Goal: Task Accomplishment & Management: Manage account settings

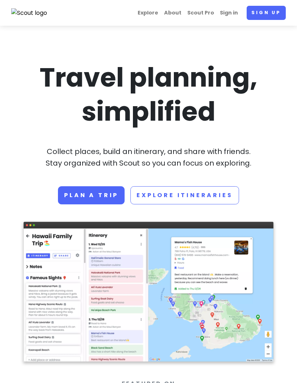
click at [233, 14] on link "Sign in" at bounding box center [229, 13] width 24 height 14
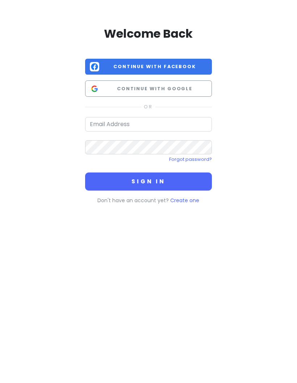
click at [196, 87] on span "Continue with Google" at bounding box center [154, 88] width 105 height 7
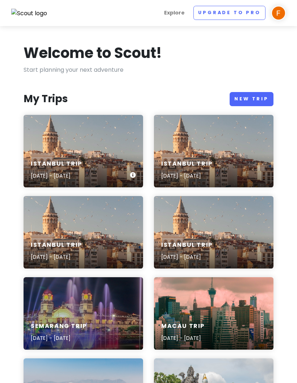
click at [111, 159] on div "Istanbul Trip [DATE] - [DATE]" at bounding box center [84, 170] width 120 height 34
click at [232, 164] on div "Istanbul Trip [DATE] - [DATE]" at bounding box center [214, 170] width 120 height 34
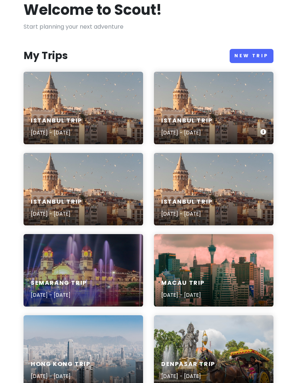
scroll to position [43, 0]
click at [125, 202] on div "Istanbul Trip [DATE] - [DATE]" at bounding box center [84, 208] width 120 height 34
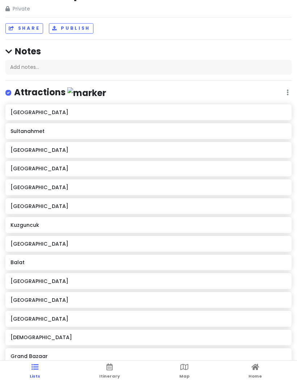
click at [185, 371] on link "Map" at bounding box center [184, 372] width 10 height 22
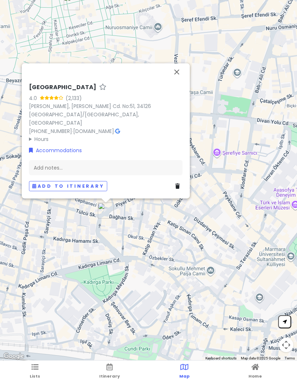
click at [178, 81] on button "Close" at bounding box center [176, 71] width 17 height 17
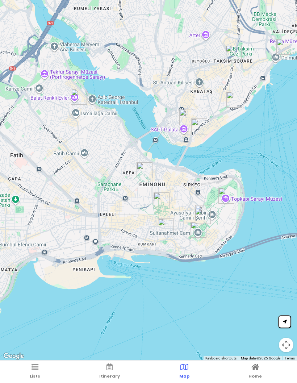
click at [257, 372] on link "Home" at bounding box center [255, 372] width 13 height 22
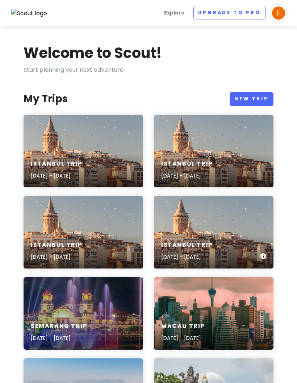
click at [235, 232] on div "Istanbul Trip [DATE] - [DATE]" at bounding box center [214, 232] width 120 height 72
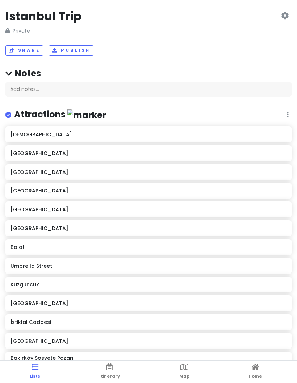
click at [187, 368] on icon at bounding box center [184, 367] width 8 height 5
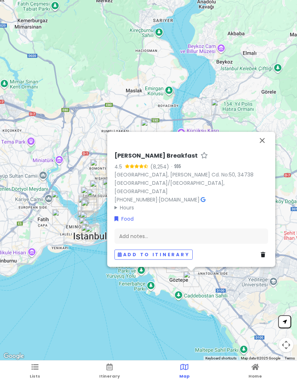
click at [261, 149] on button "Close" at bounding box center [262, 140] width 17 height 17
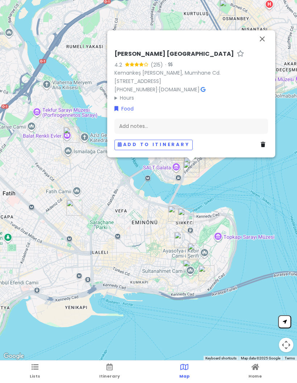
click at [260, 43] on button "Close" at bounding box center [262, 38] width 17 height 17
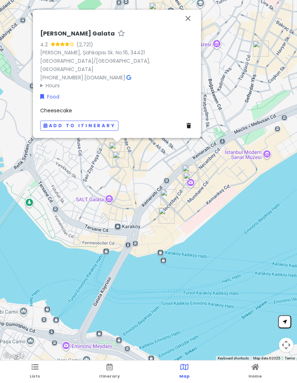
click at [188, 27] on button "Close" at bounding box center [187, 18] width 17 height 17
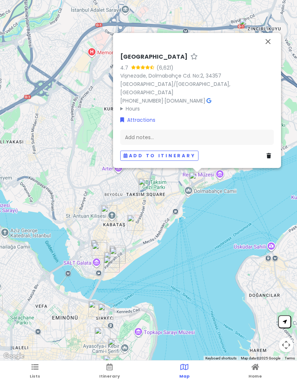
click at [267, 50] on button "Close" at bounding box center [268, 41] width 17 height 17
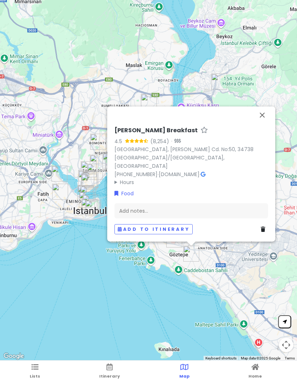
click at [262, 124] on button "Close" at bounding box center [262, 115] width 17 height 17
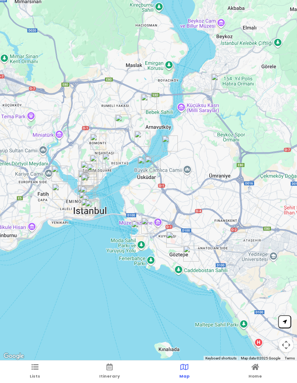
click at [33, 369] on icon at bounding box center [35, 367] width 7 height 5
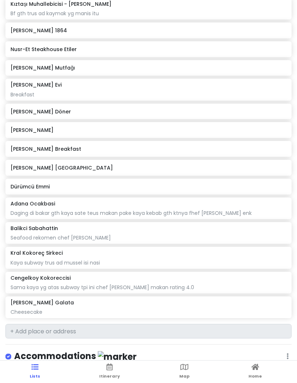
scroll to position [496, 0]
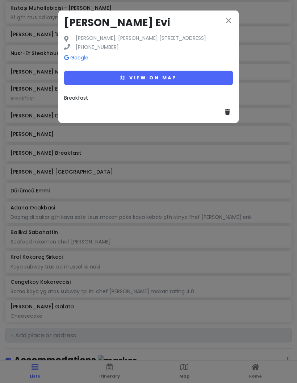
click at [193, 82] on button "View on map" at bounding box center [148, 78] width 169 height 14
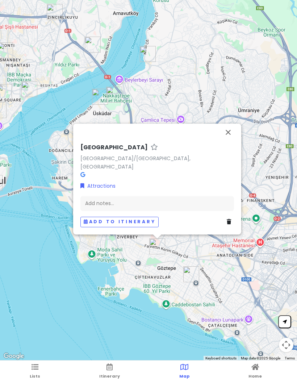
click at [225, 141] on button "Close" at bounding box center [228, 132] width 17 height 17
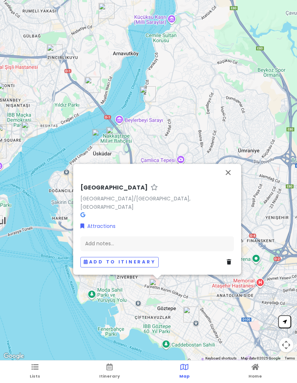
click at [232, 181] on button "Close" at bounding box center [228, 172] width 17 height 17
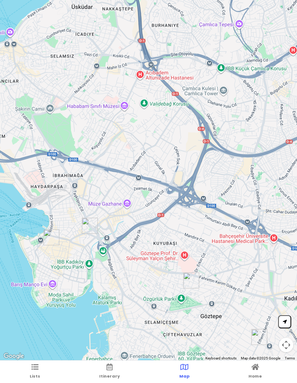
click at [255, 368] on icon at bounding box center [256, 367] width 8 height 5
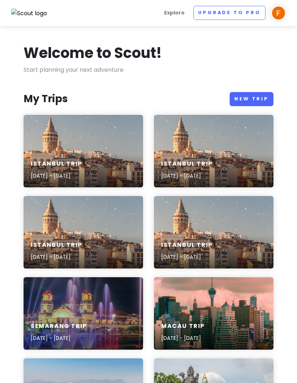
click at [106, 242] on div "Istanbul Trip [DATE] - [DATE]" at bounding box center [84, 251] width 120 height 34
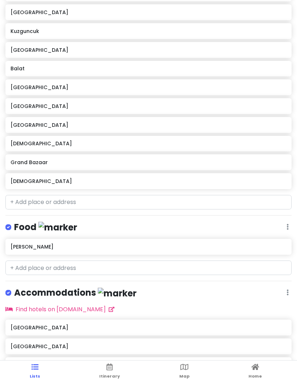
scroll to position [224, 0]
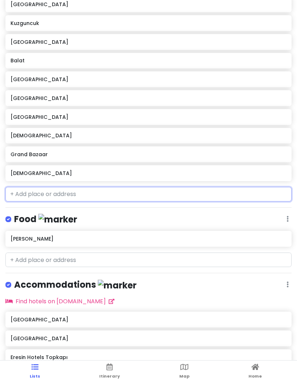
click at [191, 195] on input "text" at bounding box center [148, 194] width 286 height 14
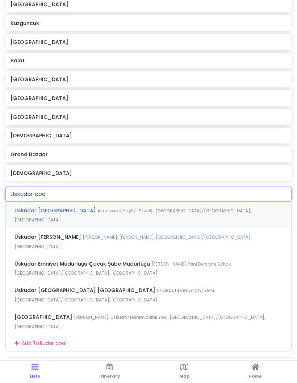
type input "Uskudar coas"
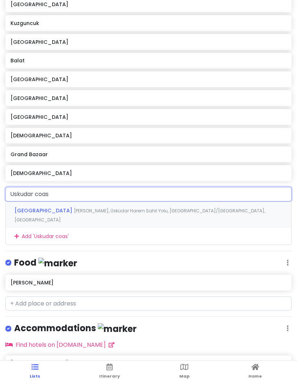
click at [190, 208] on span "[PERSON_NAME], Üsküdar Harem Sahil Yolu, [GEOGRAPHIC_DATA]/[GEOGRAPHIC_DATA], […" at bounding box center [139, 216] width 251 height 16
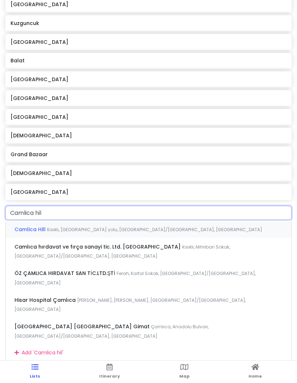
type input "Camlica [PERSON_NAME]"
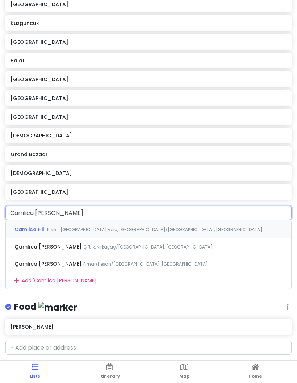
click at [189, 229] on div "Camlica [PERSON_NAME] Kısıklı, [GEOGRAPHIC_DATA] yolu, [GEOGRAPHIC_DATA]/[GEOGR…" at bounding box center [149, 228] width 286 height 17
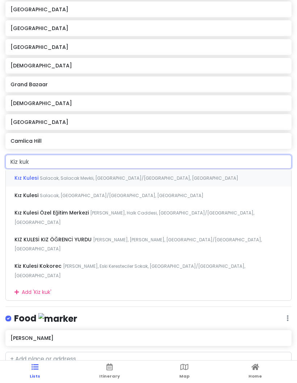
scroll to position [294, 0]
type input "K"
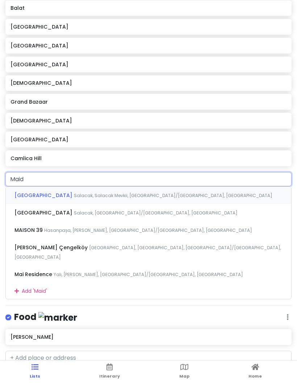
type input "Maide"
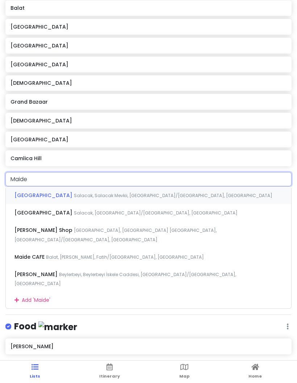
click at [198, 192] on div "Maiden's Tower Salacak, Salacak Mevkii, [GEOGRAPHIC_DATA]/[GEOGRAPHIC_DATA], [G…" at bounding box center [149, 195] width 286 height 17
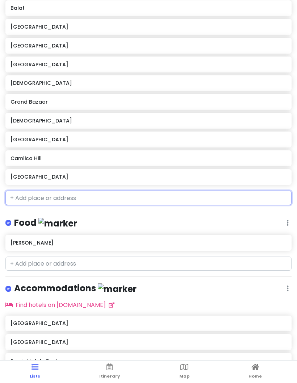
type input "H"
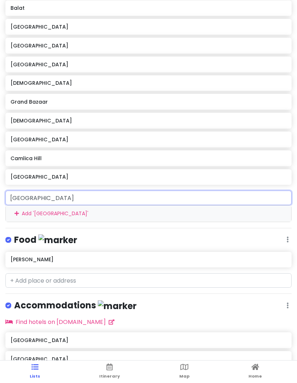
click at [21, 197] on input "[GEOGRAPHIC_DATA]" at bounding box center [148, 198] width 286 height 14
click at [256, 196] on input "[GEOGRAPHIC_DATA]" at bounding box center [148, 198] width 286 height 14
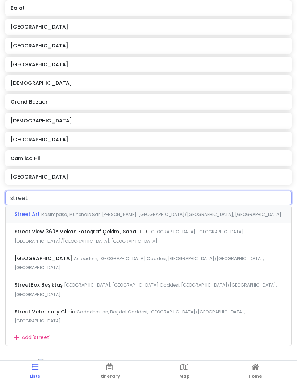
click at [251, 193] on input "street" at bounding box center [148, 198] width 286 height 14
type input "s"
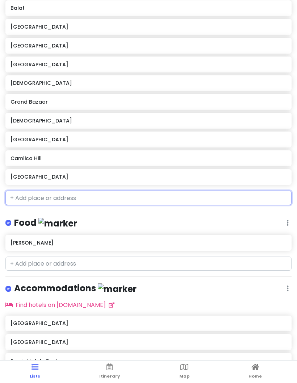
click at [174, 196] on input "text" at bounding box center [148, 198] width 286 height 14
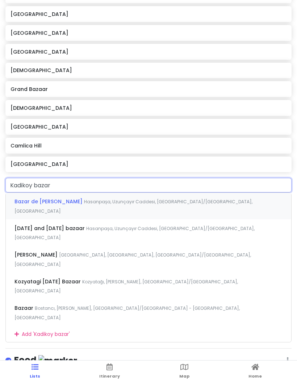
scroll to position [288, 0]
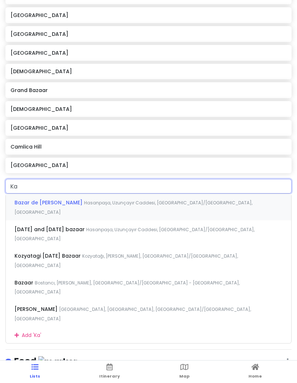
type input "K"
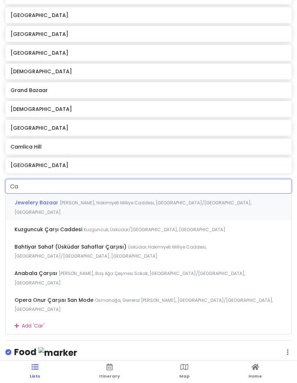
type input "C"
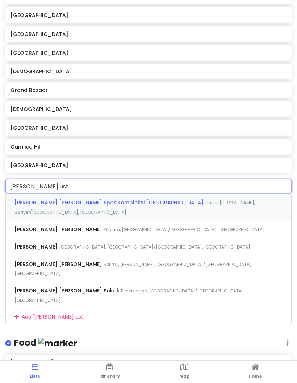
type input "[PERSON_NAME]"
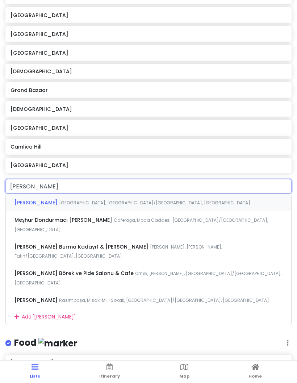
click at [197, 203] on div "[PERSON_NAME], [GEOGRAPHIC_DATA]/[GEOGRAPHIC_DATA], [GEOGRAPHIC_DATA]" at bounding box center [149, 202] width 286 height 17
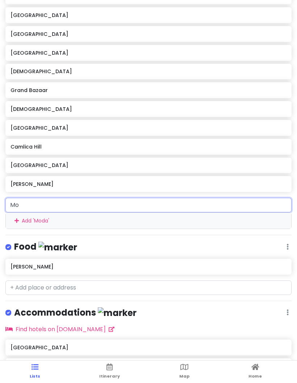
type input "M"
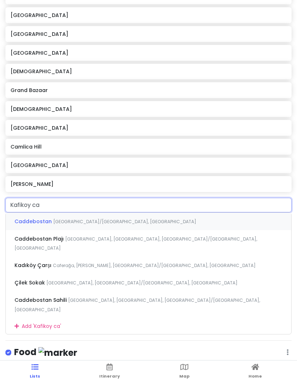
type input "Kafikoy car"
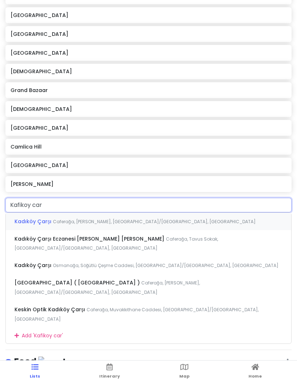
click at [160, 217] on div "Kadıköy Çarşı Caferağa, [GEOGRAPHIC_DATA], [GEOGRAPHIC_DATA]/[GEOGRAPHIC_DATA],…" at bounding box center [149, 221] width 286 height 17
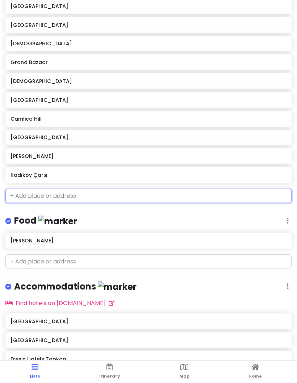
scroll to position [320, 0]
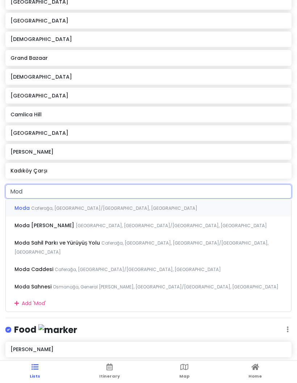
type input "Moda"
click at [160, 206] on div "Moda Caferağa, [GEOGRAPHIC_DATA]/[GEOGRAPHIC_DATA], [GEOGRAPHIC_DATA]" at bounding box center [149, 207] width 286 height 17
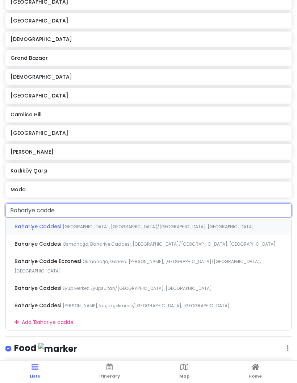
type input "Bahariye caddes"
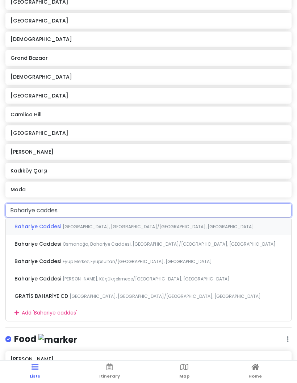
click at [182, 223] on div "Bahariye Caddesi Osmanağa, [GEOGRAPHIC_DATA]/[GEOGRAPHIC_DATA], [GEOGRAPHIC_DAT…" at bounding box center [149, 226] width 286 height 17
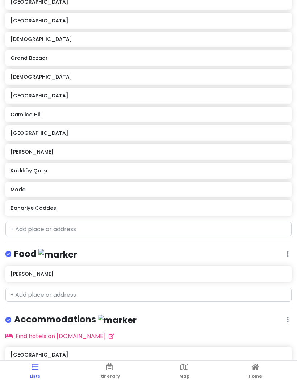
click at [254, 366] on icon at bounding box center [256, 367] width 8 height 5
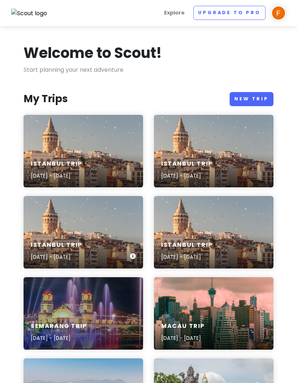
click at [93, 239] on div "Istanbul Trip [DATE] - [DATE]" at bounding box center [84, 251] width 120 height 34
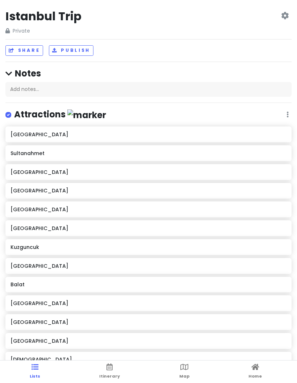
click at [185, 372] on link "Map" at bounding box center [184, 372] width 10 height 22
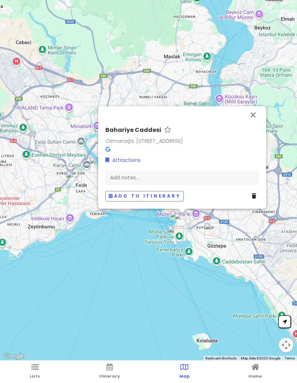
click at [261, 117] on button "Close" at bounding box center [253, 114] width 17 height 17
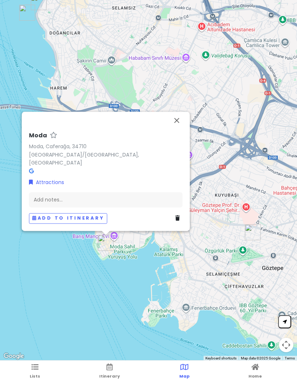
click at [176, 129] on button "Close" at bounding box center [176, 120] width 17 height 17
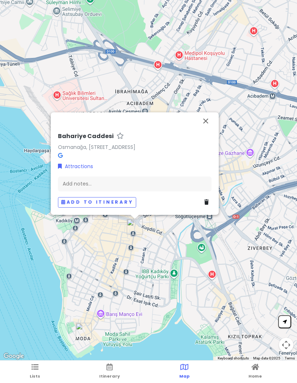
click at [209, 127] on button "Close" at bounding box center [205, 120] width 17 height 17
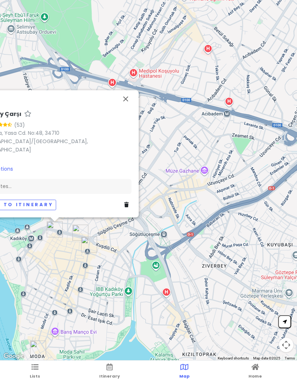
click at [126, 108] on button "Close" at bounding box center [125, 98] width 17 height 17
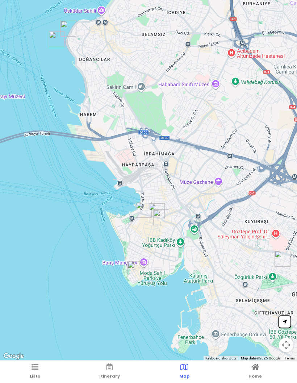
click at [257, 368] on icon at bounding box center [256, 367] width 8 height 5
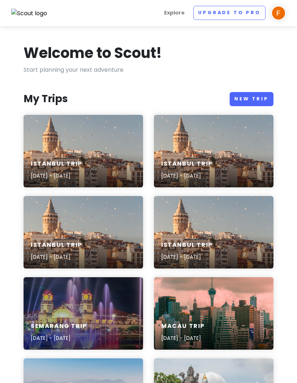
click at [227, 220] on div "Istanbul Trip [DATE] - [DATE]" at bounding box center [214, 232] width 120 height 72
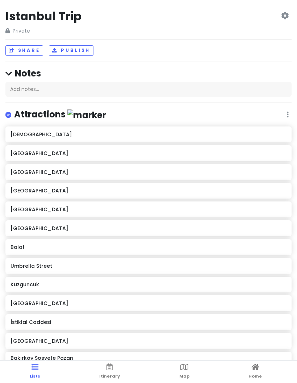
click at [188, 363] on link "Map" at bounding box center [184, 372] width 10 height 22
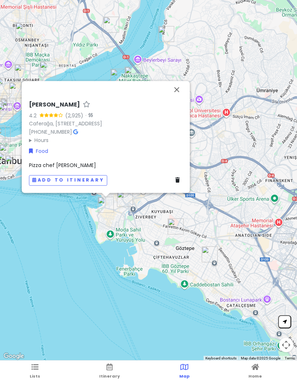
click at [181, 82] on button "Close" at bounding box center [176, 89] width 17 height 17
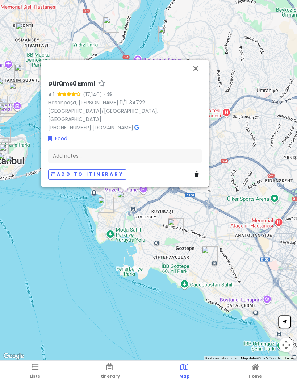
click at [196, 77] on button "Close" at bounding box center [195, 68] width 17 height 17
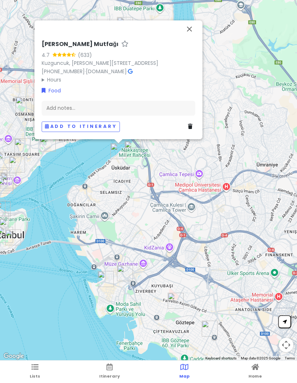
click at [182, 35] on button "Close" at bounding box center [189, 28] width 17 height 17
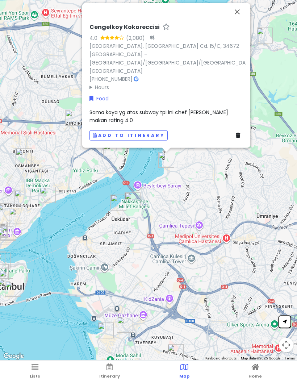
click at [237, 21] on button "Close" at bounding box center [237, 11] width 17 height 17
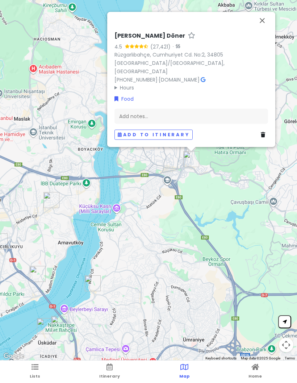
click at [259, 29] on button "Close" at bounding box center [262, 20] width 17 height 17
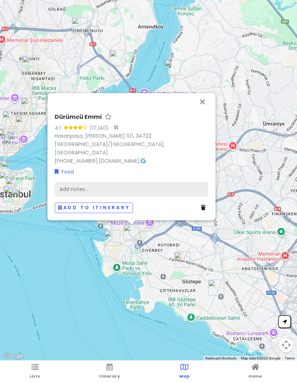
click at [155, 192] on div "Add notes..." at bounding box center [132, 189] width 154 height 15
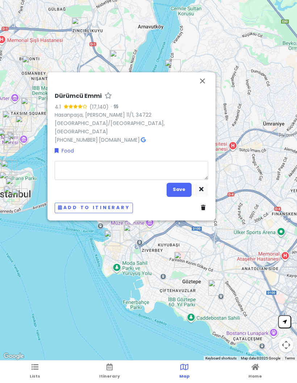
type textarea "x"
type textarea "S"
type textarea "x"
type textarea "Su"
type textarea "x"
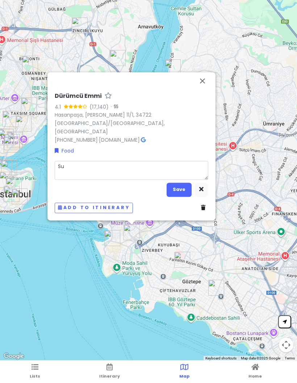
type textarea "Sup"
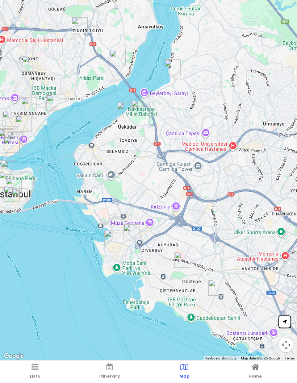
click at [257, 370] on icon at bounding box center [256, 367] width 8 height 5
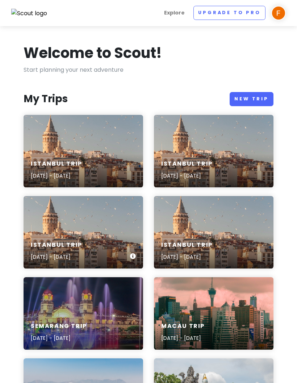
click at [120, 234] on div "Istanbul Trip [DATE] - [DATE]" at bounding box center [84, 251] width 120 height 34
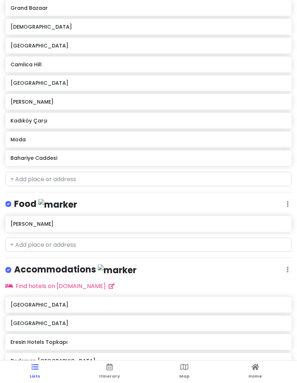
scroll to position [370, 0]
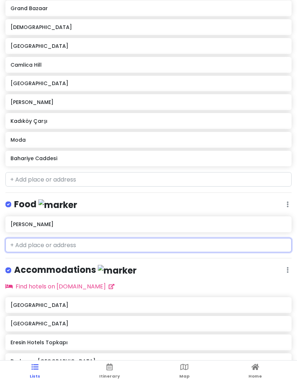
click at [173, 242] on input "text" at bounding box center [148, 245] width 286 height 14
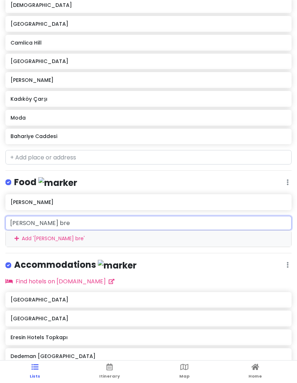
click at [215, 199] on h6 "[PERSON_NAME]" at bounding box center [149, 202] width 276 height 7
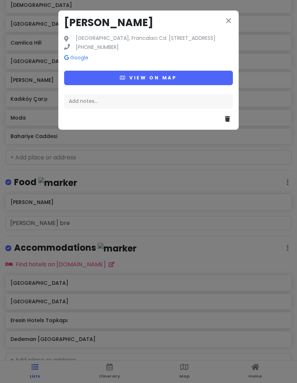
click at [228, 25] on button "close" at bounding box center [228, 21] width 9 height 10
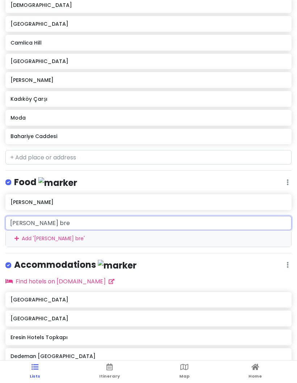
click at [131, 216] on input "[PERSON_NAME] bre" at bounding box center [148, 223] width 286 height 14
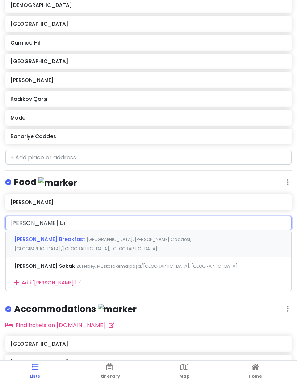
type input "[PERSON_NAME] b"
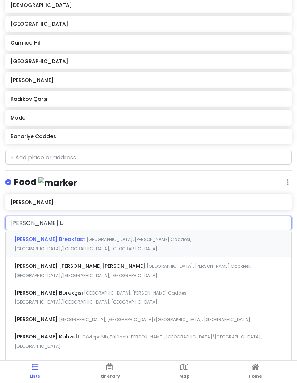
click at [200, 231] on div "[PERSON_NAME] Breakfast [GEOGRAPHIC_DATA], [PERSON_NAME] Caddesi, [GEOGRAPHIC_D…" at bounding box center [149, 244] width 286 height 27
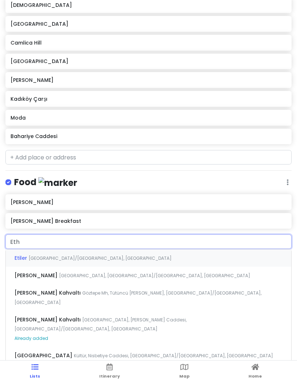
type input "Ethe"
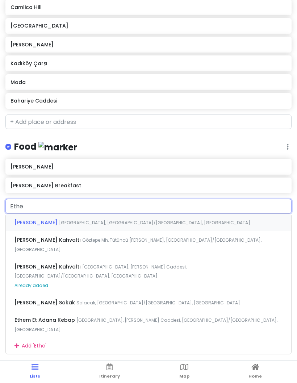
scroll to position [410, 0]
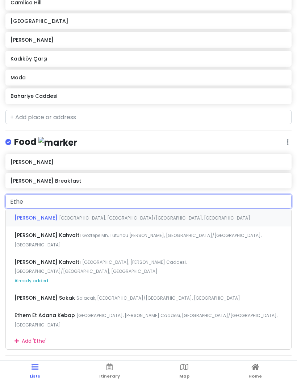
click at [224, 215] on span "Göztepe Mh, Tütüncü [PERSON_NAME], [GEOGRAPHIC_DATA]/[GEOGRAPHIC_DATA], [GEOGRA…" at bounding box center [154, 218] width 191 height 6
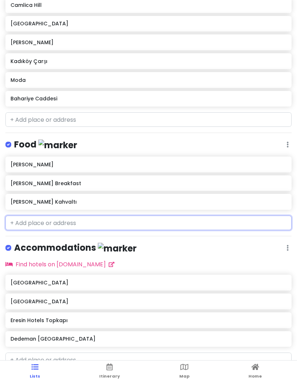
scroll to position [407, 0]
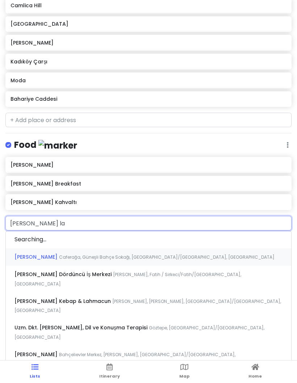
type input "[PERSON_NAME] lah"
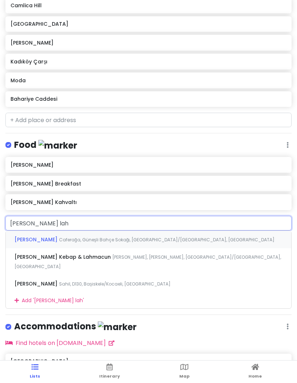
click at [187, 231] on div "[PERSON_NAME] Caferağa, Güneşli Bahçe Sokağı, [GEOGRAPHIC_DATA]/[GEOGRAPHIC_DAT…" at bounding box center [149, 239] width 286 height 17
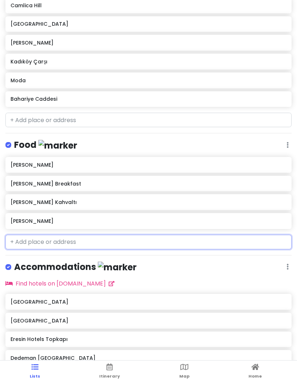
click at [150, 218] on h6 "[PERSON_NAME]" at bounding box center [149, 221] width 276 height 7
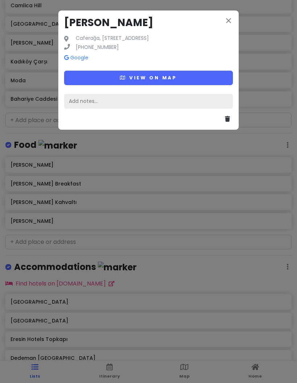
click at [178, 105] on div "Add notes..." at bounding box center [148, 101] width 169 height 15
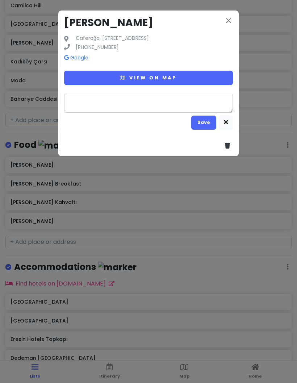
type textarea "x"
type textarea "P"
type textarea "x"
type textarea "Pi"
type textarea "x"
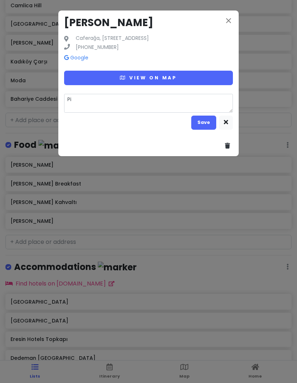
type textarea "Piz"
type textarea "x"
type textarea "Pizz"
type textarea "x"
type textarea "Pizza"
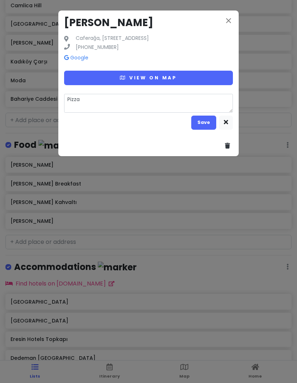
type textarea "x"
type textarea "Pizza"
type textarea "x"
type textarea "Pizza c"
type textarea "x"
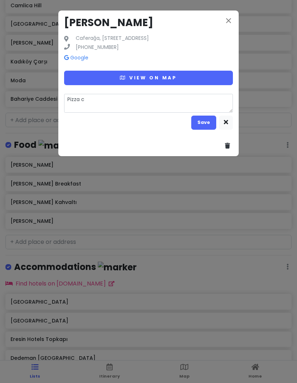
type textarea "Pizza ch"
type textarea "x"
type textarea "Pizza che"
type textarea "x"
type textarea "Pizza chef"
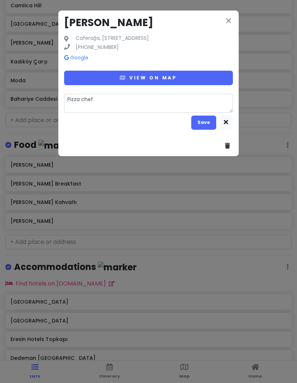
type textarea "x"
type textarea "Pizza chef"
type textarea "x"
type textarea "Pizza chef p"
type textarea "x"
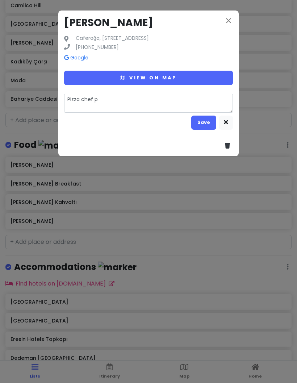
type textarea "Pizza chef pa"
type textarea "x"
type textarea "Pizza chef pai"
type textarea "x"
type textarea "Pizza chef [PERSON_NAME]"
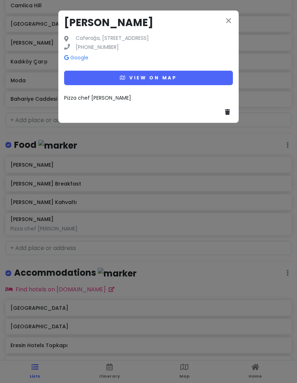
click at [111, 218] on div "close [PERSON_NAME] Caferağa, [STREET_ADDRESS] [PHONE_NUMBER] Google View on ma…" at bounding box center [148, 191] width 297 height 383
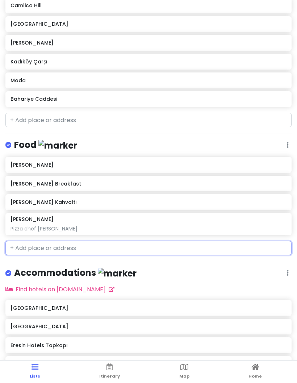
click at [126, 241] on input "text" at bounding box center [148, 248] width 286 height 14
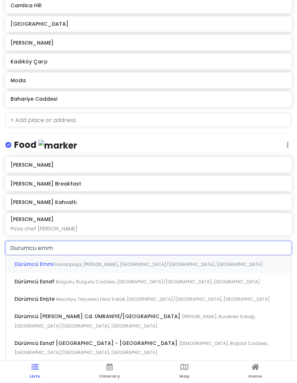
type input "Durumcu emmi"
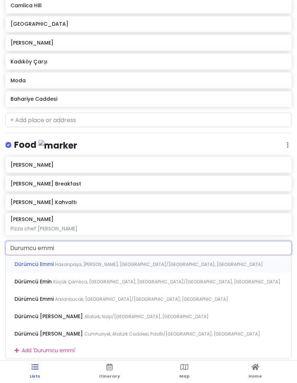
click at [186, 256] on div "Dürümcü [PERSON_NAME], [PERSON_NAME], [GEOGRAPHIC_DATA]/[GEOGRAPHIC_DATA], [GEO…" at bounding box center [149, 264] width 286 height 17
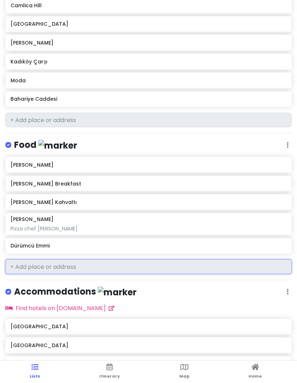
click at [151, 242] on h6 "Dürümcü Emmi" at bounding box center [149, 245] width 276 height 7
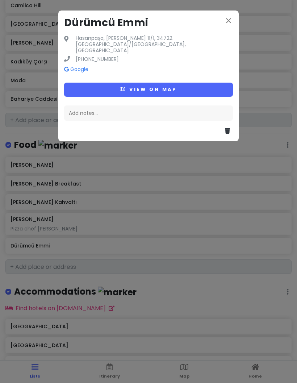
click at [166, 108] on div "Add notes..." at bounding box center [148, 112] width 169 height 15
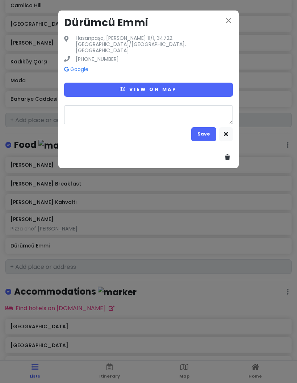
type textarea "x"
type textarea "S"
type textarea "x"
type textarea "So"
type textarea "x"
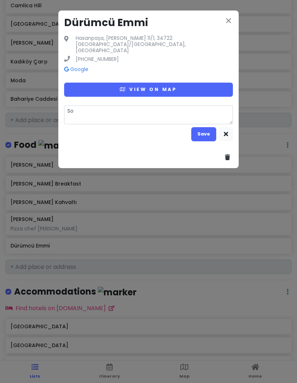
type textarea "Sou"
type textarea "x"
type textarea "Soup"
type textarea "x"
type textarea "Soup"
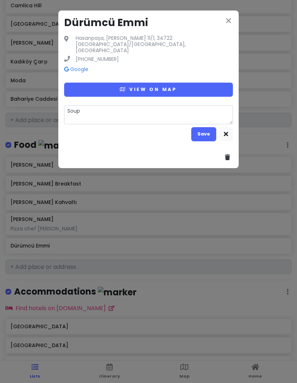
type textarea "x"
type textarea "Soup m"
type textarea "x"
type textarea "Soup me"
type textarea "x"
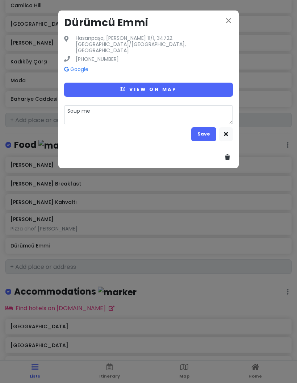
type textarea "Soup mer"
type textarea "x"
type textarea "Soup mera"
type textarea "x"
type textarea "Soup merah"
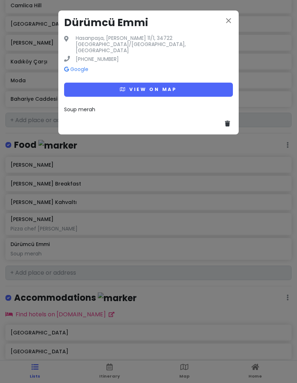
click at [115, 271] on div "close Dürümcü [PERSON_NAME], [PERSON_NAME] 11/1, 34722 [GEOGRAPHIC_DATA]/[GEOGR…" at bounding box center [148, 191] width 297 height 383
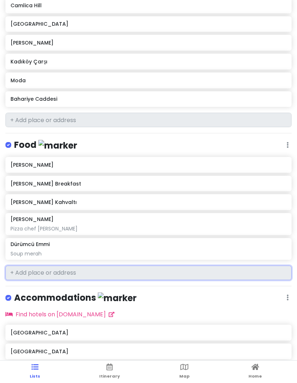
click at [162, 266] on input "text" at bounding box center [148, 273] width 286 height 14
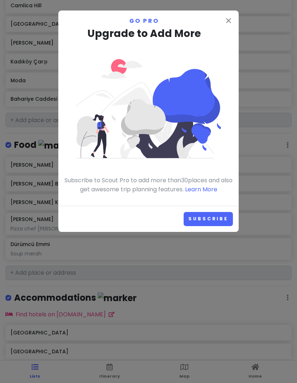
click at [177, 255] on div "close Go Pro Upgrade to Add More Subscribe to Scout Pro to add more than 30 pla…" at bounding box center [148, 191] width 297 height 383
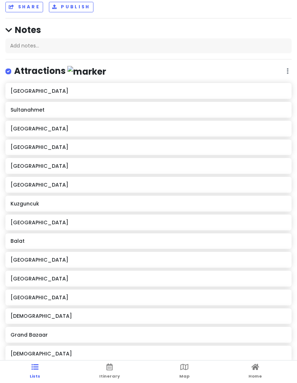
scroll to position [7, 0]
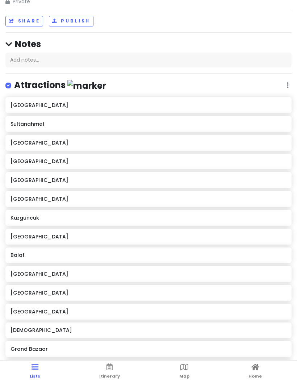
click at [191, 121] on h6 "Sultanahmet" at bounding box center [149, 124] width 276 height 7
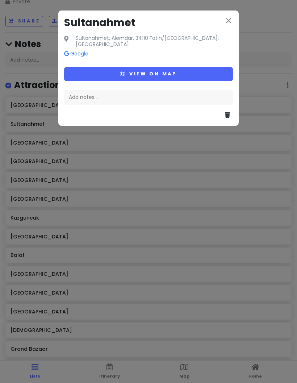
click at [232, 111] on button at bounding box center [229, 115] width 8 height 9
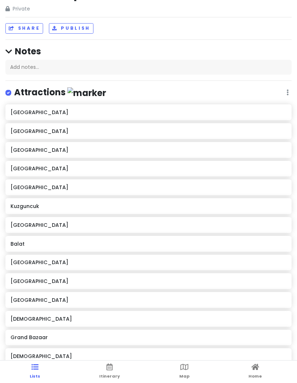
scroll to position [0, 0]
click at [190, 147] on h6 "[GEOGRAPHIC_DATA]" at bounding box center [149, 150] width 276 height 7
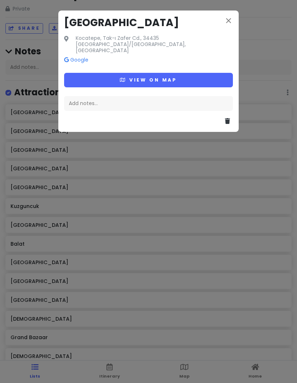
click at [225, 118] on icon at bounding box center [227, 121] width 5 height 6
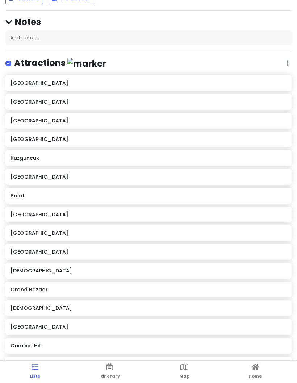
scroll to position [28, 0]
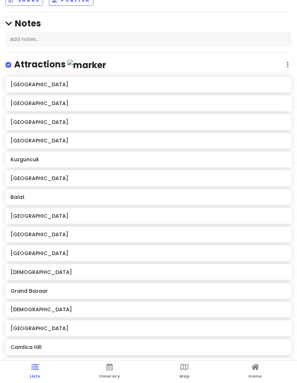
click at [177, 175] on h6 "[GEOGRAPHIC_DATA]" at bounding box center [149, 178] width 276 height 7
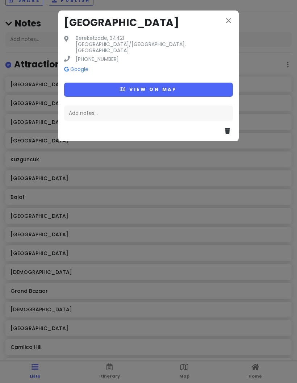
click at [229, 126] on button at bounding box center [229, 130] width 8 height 9
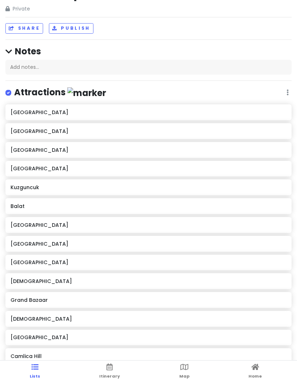
scroll to position [0, 0]
click at [182, 165] on h6 "[GEOGRAPHIC_DATA]" at bounding box center [149, 168] width 276 height 7
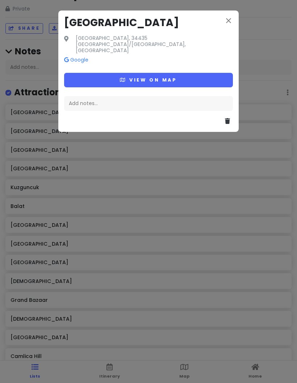
click at [229, 118] on icon at bounding box center [227, 121] width 5 height 6
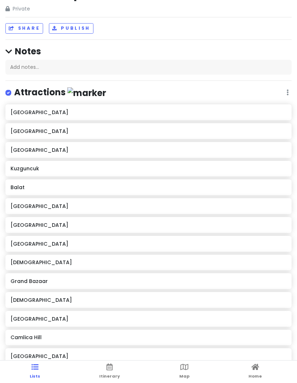
click at [210, 128] on h6 "[GEOGRAPHIC_DATA]" at bounding box center [149, 131] width 276 height 7
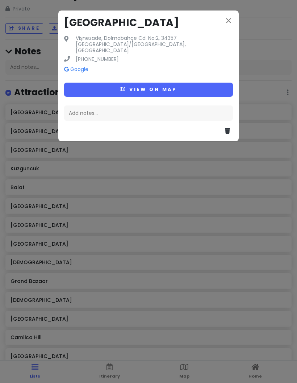
click at [227, 128] on icon at bounding box center [227, 131] width 5 height 6
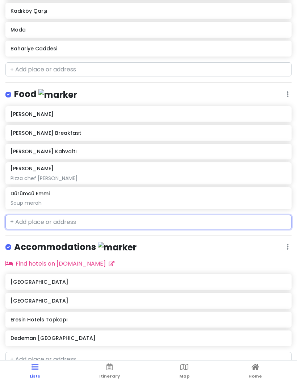
scroll to position [363, 0]
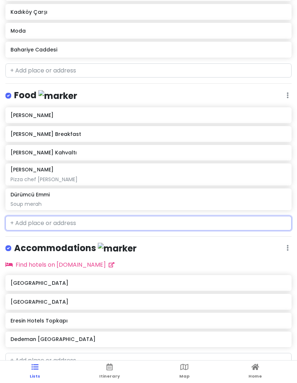
click at [161, 216] on input "text" at bounding box center [148, 223] width 286 height 14
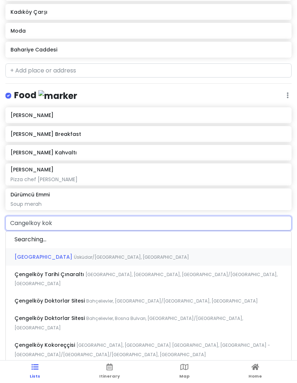
type input "Cangelkoy koko"
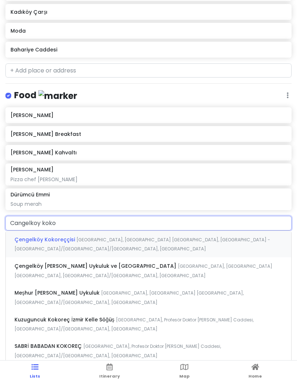
click at [208, 237] on span "[GEOGRAPHIC_DATA], [GEOGRAPHIC_DATA] [GEOGRAPHIC_DATA], [GEOGRAPHIC_DATA] - [GE…" at bounding box center [142, 245] width 256 height 16
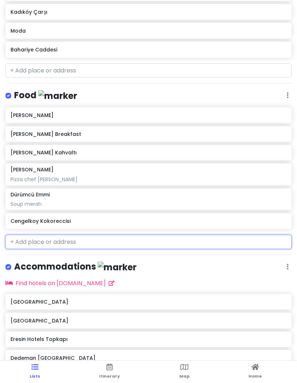
click at [184, 218] on h6 "Cengelkoy Kokoreccisi" at bounding box center [149, 221] width 276 height 7
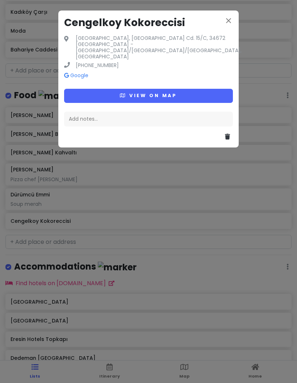
click at [188, 112] on div "Add notes..." at bounding box center [148, 119] width 169 height 15
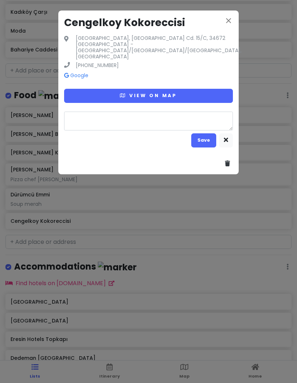
type textarea "x"
type textarea "K"
type textarea "x"
type textarea "Ka"
type textarea "x"
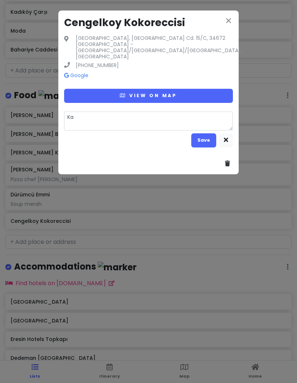
type textarea "[PERSON_NAME]"
type textarea "x"
type textarea "[PERSON_NAME]"
type textarea "x"
type textarea "[PERSON_NAME] s"
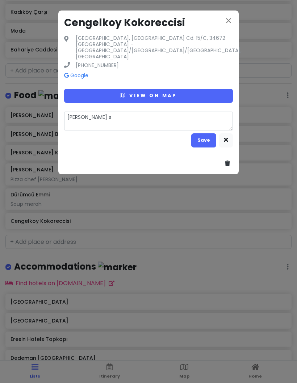
type textarea "x"
type textarea "Kaya su"
type textarea "x"
type textarea "[PERSON_NAME] sub"
type textarea "x"
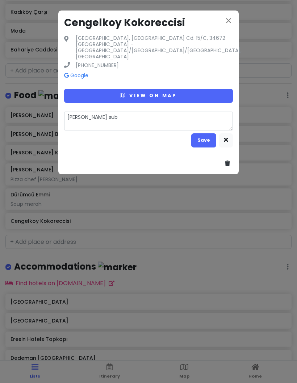
type textarea "Kaya subw"
type textarea "x"
type textarea "[PERSON_NAME]"
type textarea "x"
type textarea "Kaya subway"
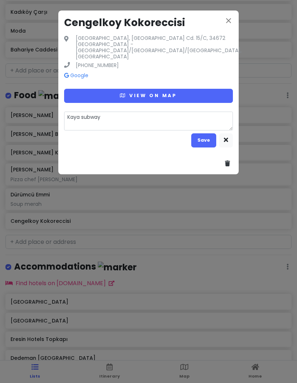
type textarea "x"
type textarea "Kaya subway c"
type textarea "x"
type textarea "Kaya subway ch"
type textarea "x"
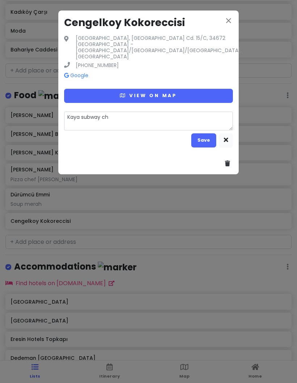
type textarea "Kaya subway che"
type textarea "x"
type textarea "Kaya subway chef"
type textarea "x"
type textarea "Kaya subway chef"
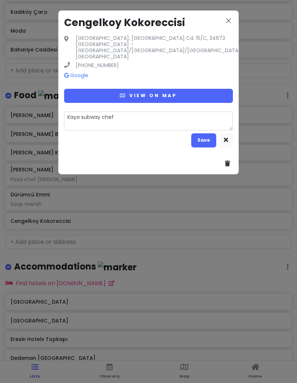
type textarea "x"
type textarea "Kaya subway chef p"
type textarea "x"
type textarea "Kaya subway chef pa"
type textarea "x"
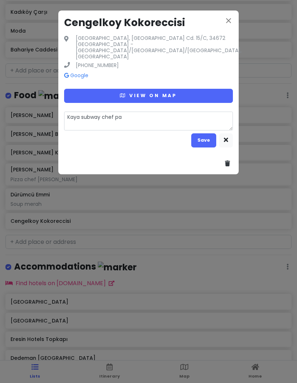
type textarea "Kaya subway chef pai"
type textarea "x"
type textarea "Kaya subway chef [PERSON_NAME]"
type textarea "x"
type textarea "Kaya subway chef [PERSON_NAME] a"
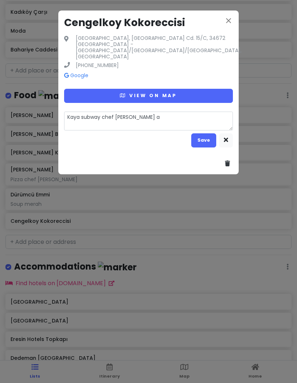
type textarea "x"
type textarea "Kaya subway chef [PERSON_NAME] ad"
type textarea "x"
type textarea "Kaya subway chef [PERSON_NAME] ad k"
type textarea "x"
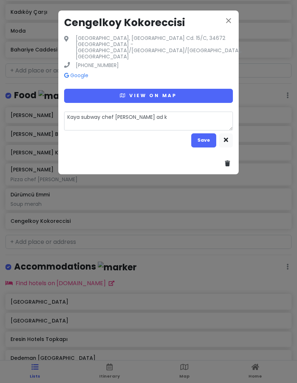
type textarea "Kaya subway chef [PERSON_NAME] ad ke"
type textarea "x"
type textarea "Kaya subway chef [PERSON_NAME] ad ker"
type textarea "x"
type textarea "Kaya subway chef [PERSON_NAME] ad kera"
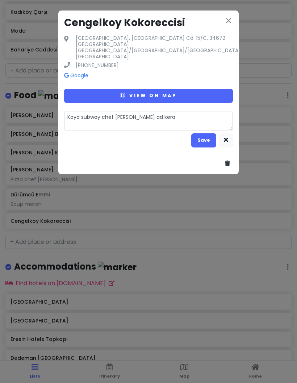
type textarea "x"
type textarea "Kaya subway chef [PERSON_NAME] ad [GEOGRAPHIC_DATA]"
type textarea "x"
type textarea "Kaya subway chef [PERSON_NAME] ad [GEOGRAPHIC_DATA]"
type textarea "x"
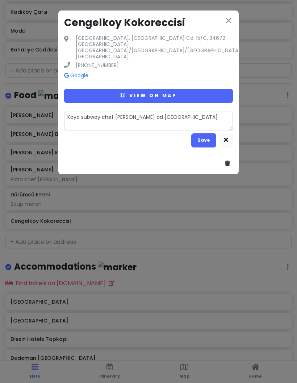
type textarea "Kaya subway chef [PERSON_NAME] ad kerang n"
type textarea "x"
type textarea "Kaya subway chef [PERSON_NAME] ad kerang na"
type textarea "x"
type textarea "Kaya subway chef [PERSON_NAME] ad [PERSON_NAME]"
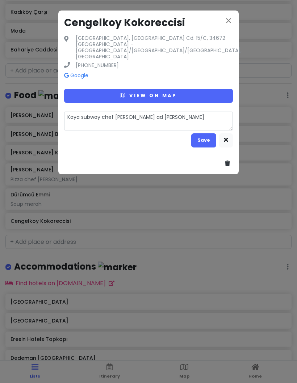
type textarea "x"
type textarea "Kaya subway chef [PERSON_NAME] ad [PERSON_NAME]"
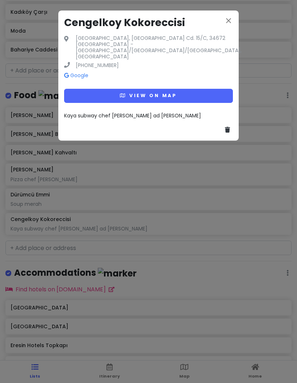
click at [201, 216] on div "close Cengelkoy Kokoreccisi [GEOGRAPHIC_DATA], [GEOGRAPHIC_DATA] Cd. 15/C, 3467…" at bounding box center [148, 191] width 297 height 383
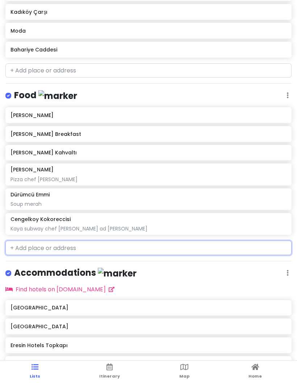
click at [157, 241] on input "text" at bounding box center [148, 248] width 286 height 14
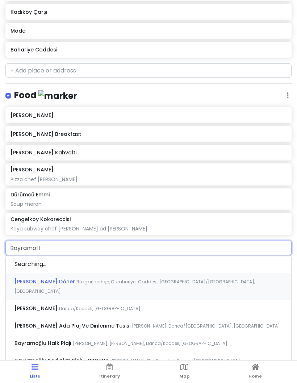
type input "Bayramoflu"
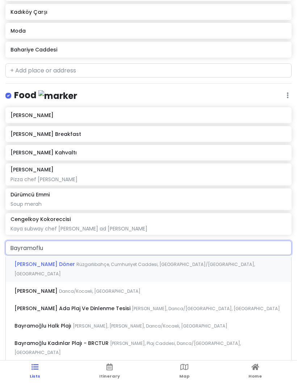
click at [206, 256] on div "[PERSON_NAME] Döner Rüzgarlıbahçe, Cumhuriyet Caddesi, [GEOGRAPHIC_DATA]/[GEOGR…" at bounding box center [149, 269] width 286 height 27
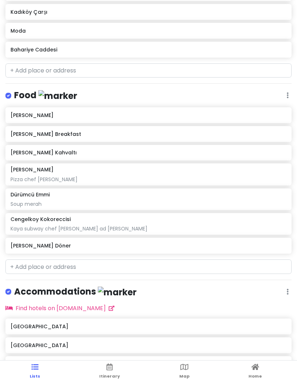
click at [185, 367] on icon at bounding box center [184, 367] width 8 height 5
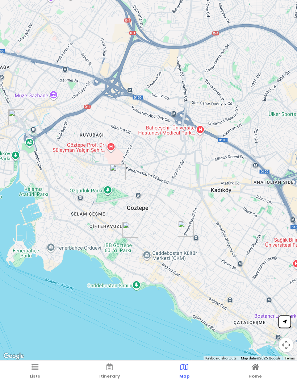
click at [260, 374] on span "Home" at bounding box center [255, 376] width 13 height 6
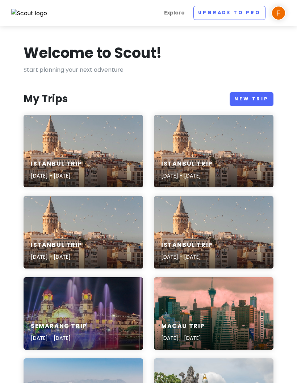
click at [238, 229] on div "Istanbul Trip [DATE] - [DATE]" at bounding box center [214, 232] width 120 height 72
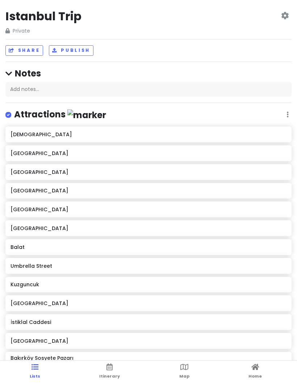
click at [187, 368] on icon at bounding box center [184, 367] width 8 height 5
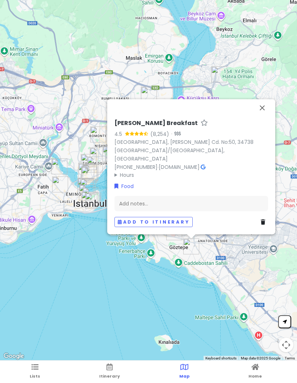
click at [266, 224] on link at bounding box center [264, 222] width 7 height 8
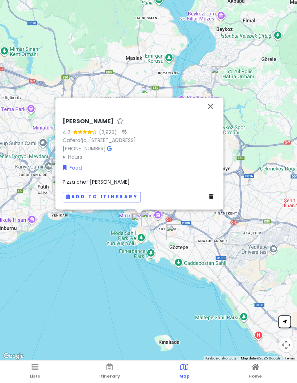
click at [211, 197] on icon at bounding box center [211, 197] width 4 height 5
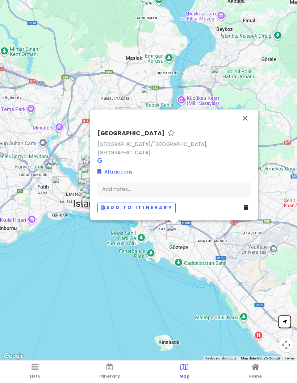
click at [246, 209] on icon at bounding box center [246, 208] width 4 height 5
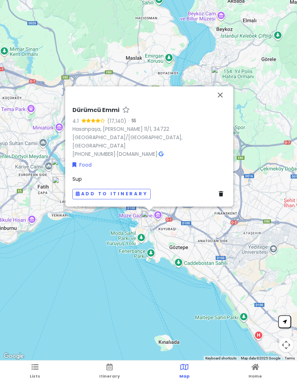
click at [220, 193] on icon at bounding box center [221, 194] width 4 height 5
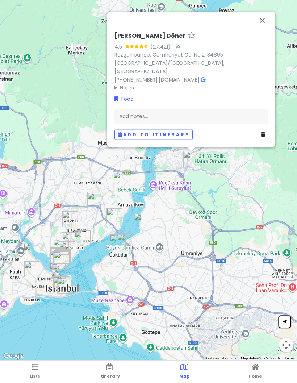
click at [262, 133] on icon at bounding box center [263, 134] width 4 height 5
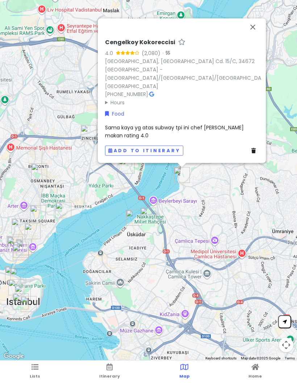
click at [254, 151] on icon at bounding box center [254, 150] width 4 height 5
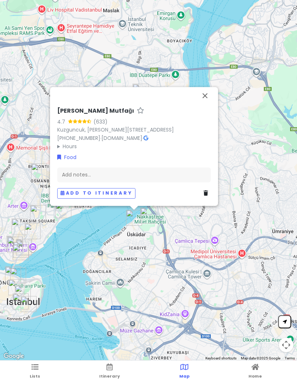
click at [207, 194] on icon at bounding box center [206, 193] width 4 height 5
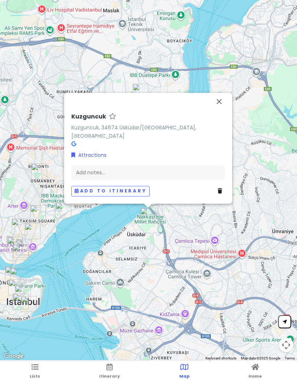
click at [223, 190] on link at bounding box center [221, 191] width 7 height 8
